Goal: Task Accomplishment & Management: Understand process/instructions

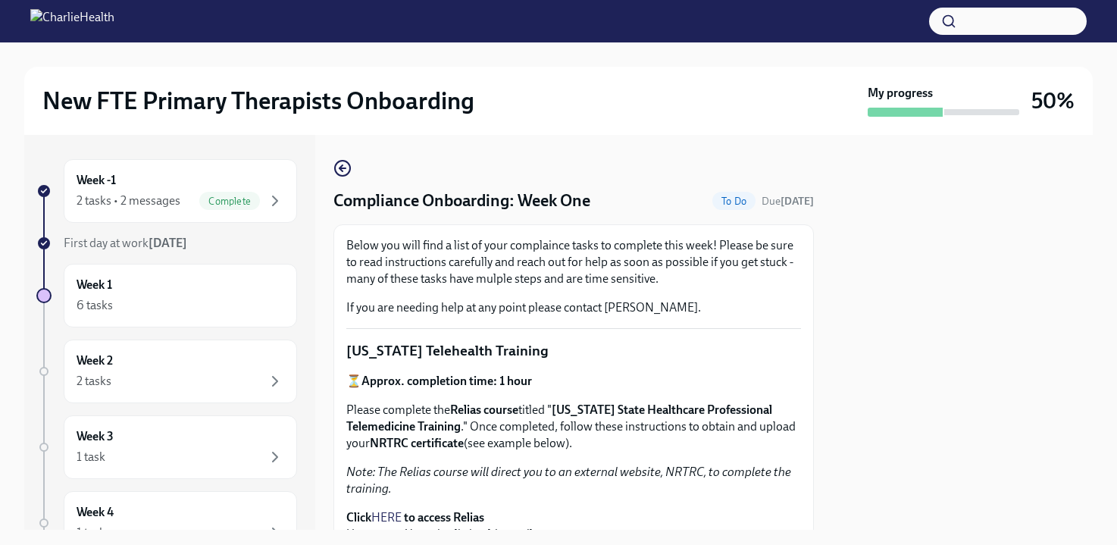
scroll to position [2086, 0]
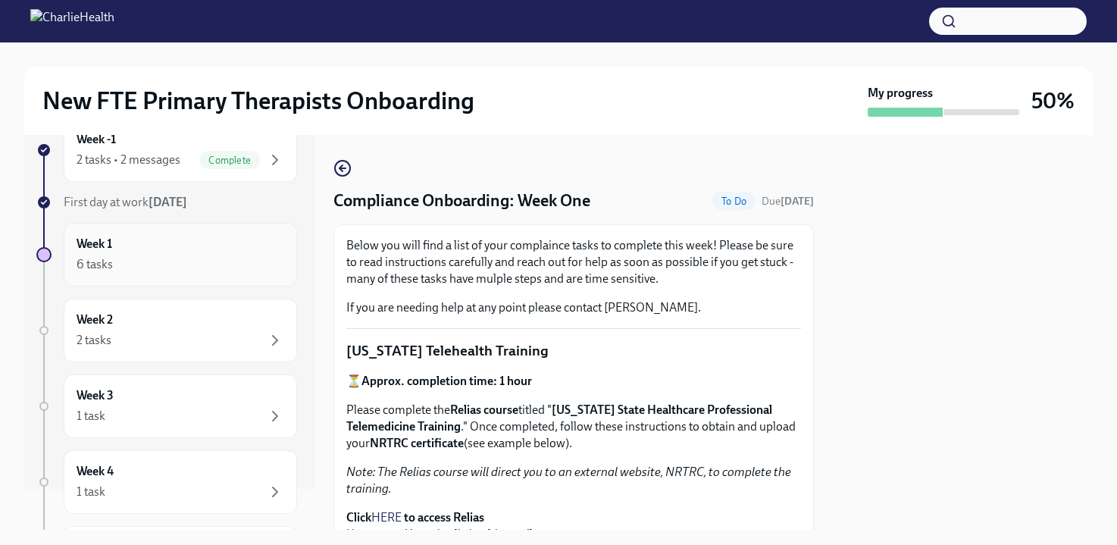
scroll to position [57, 0]
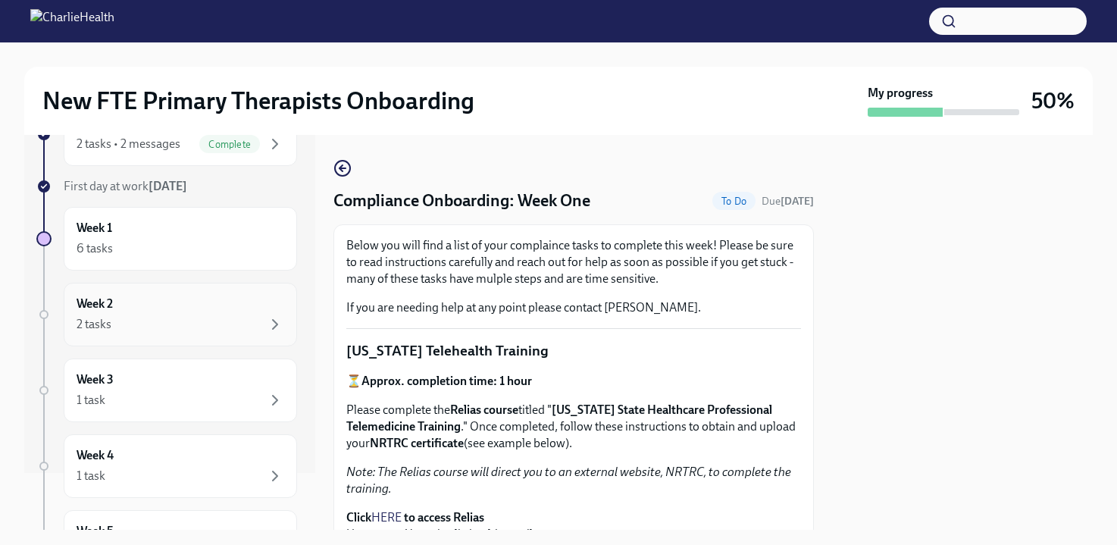
click at [165, 304] on div "Week 2 2 tasks" at bounding box center [181, 314] width 208 height 38
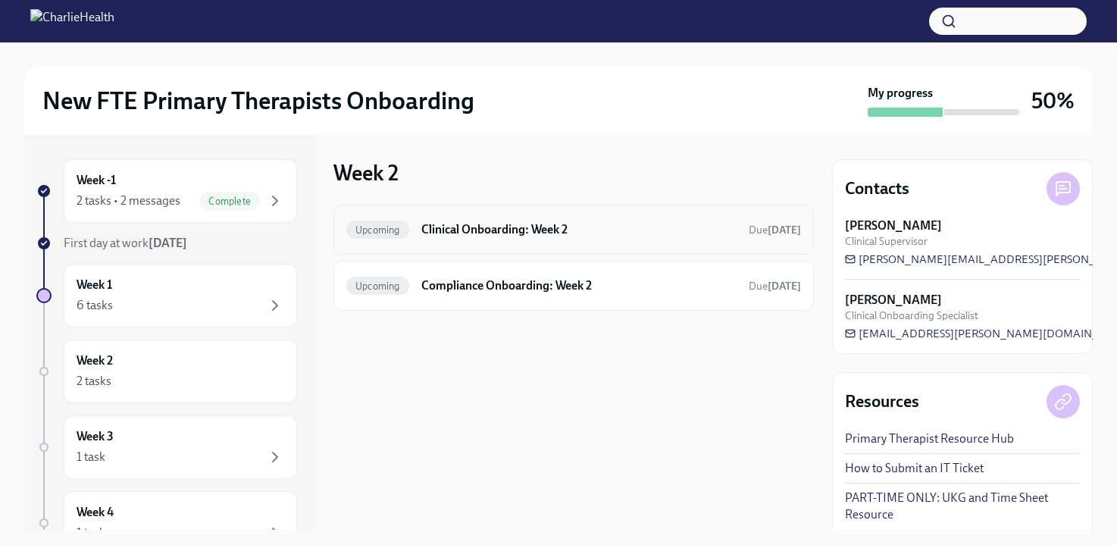
click at [454, 238] on div "Upcoming Clinical Onboarding: Week 2 Due in 5 days" at bounding box center [573, 229] width 455 height 24
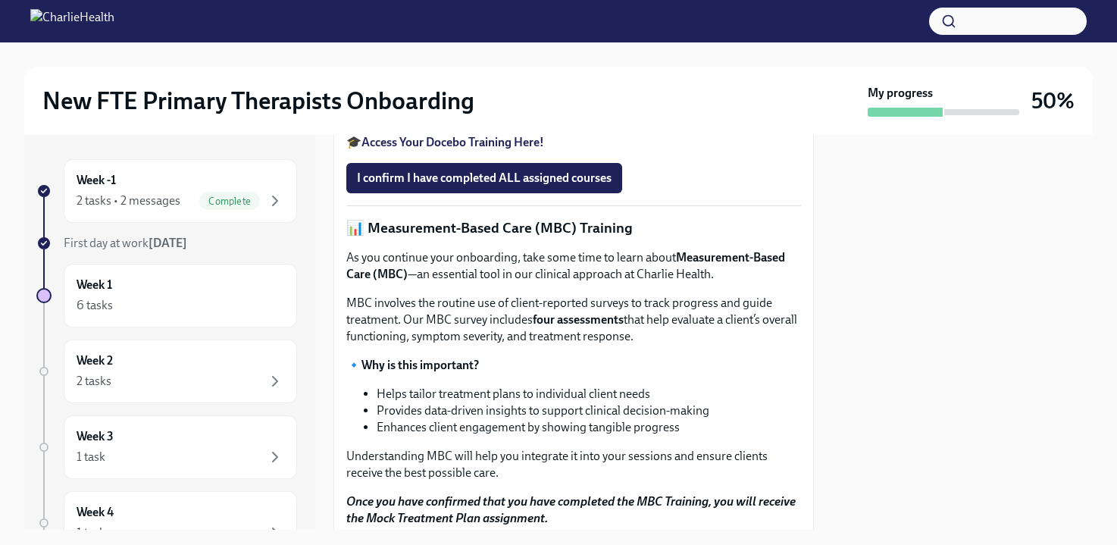
scroll to position [577, 0]
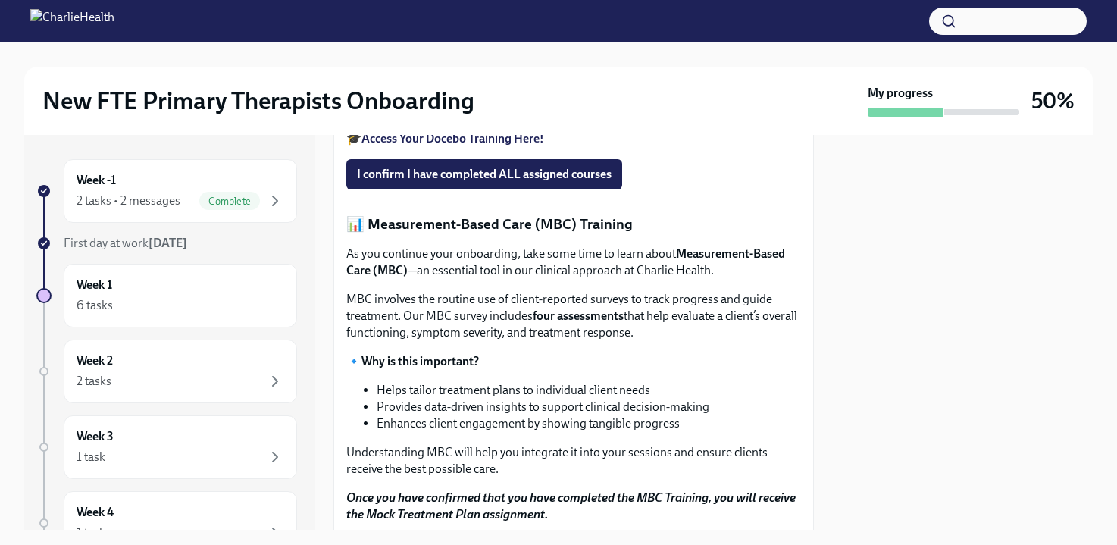
click at [489, 145] on strong "Access Your Docebo Training Here!" at bounding box center [452, 138] width 183 height 14
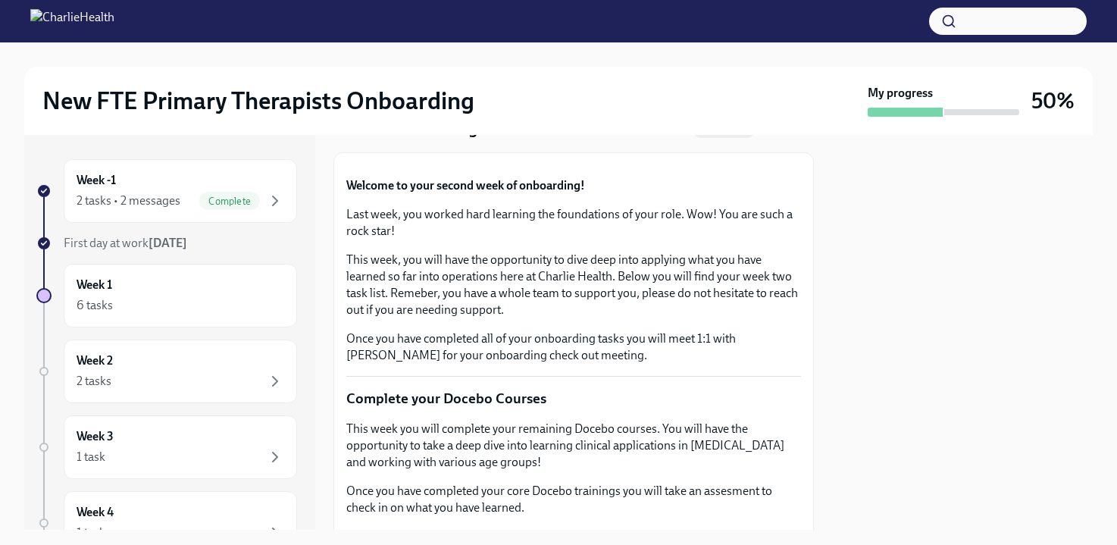
scroll to position [0, 0]
